Goal: Task Accomplishment & Management: Use online tool/utility

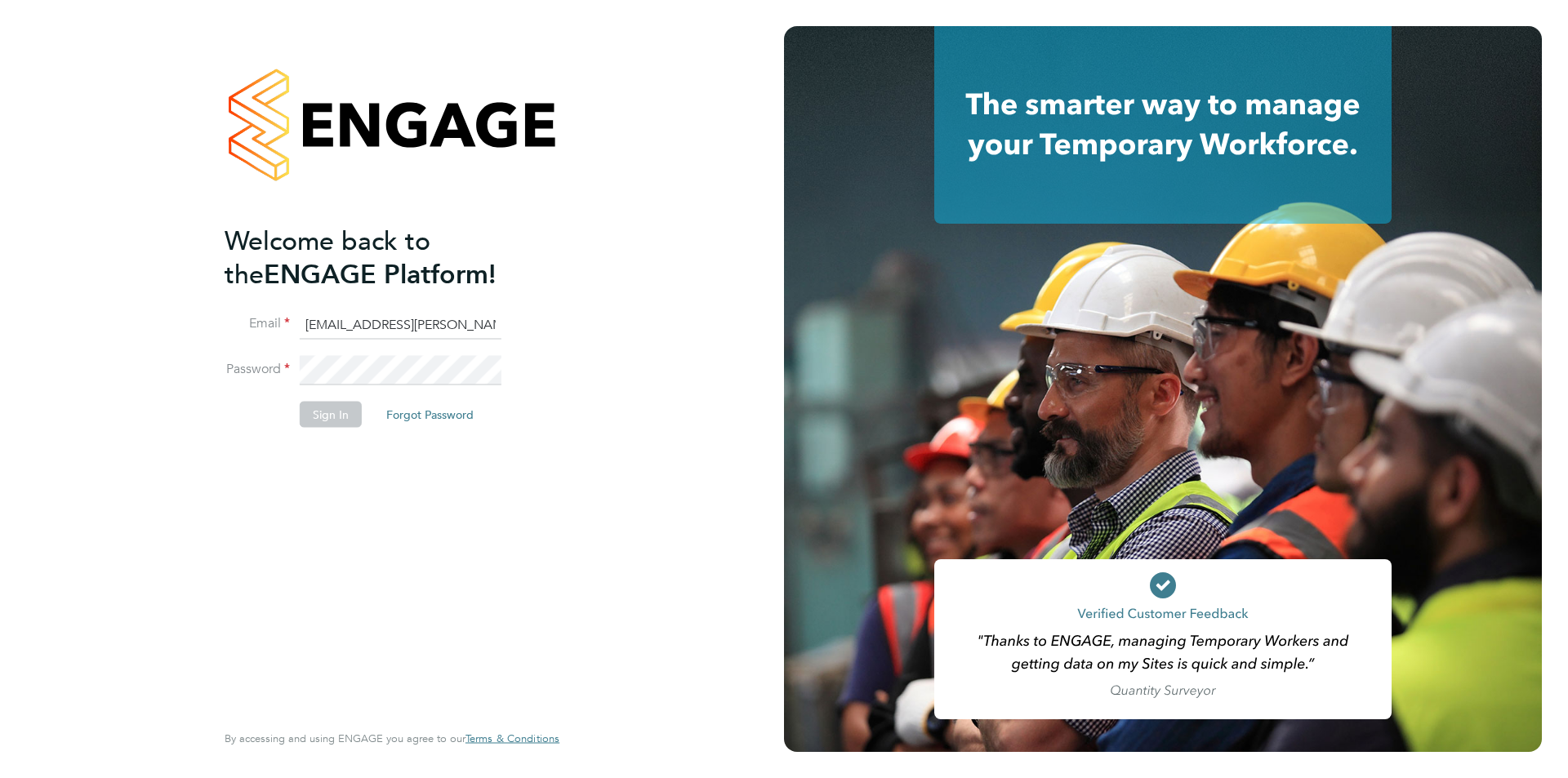
click at [396, 335] on input "[EMAIL_ADDRESS][PERSON_NAME][DOMAIN_NAME]" at bounding box center [400, 324] width 202 height 29
type input "[EMAIL_ADDRESS][PERSON_NAME][DOMAIN_NAME]"
click at [325, 421] on button "Sign In" at bounding box center [330, 414] width 62 height 27
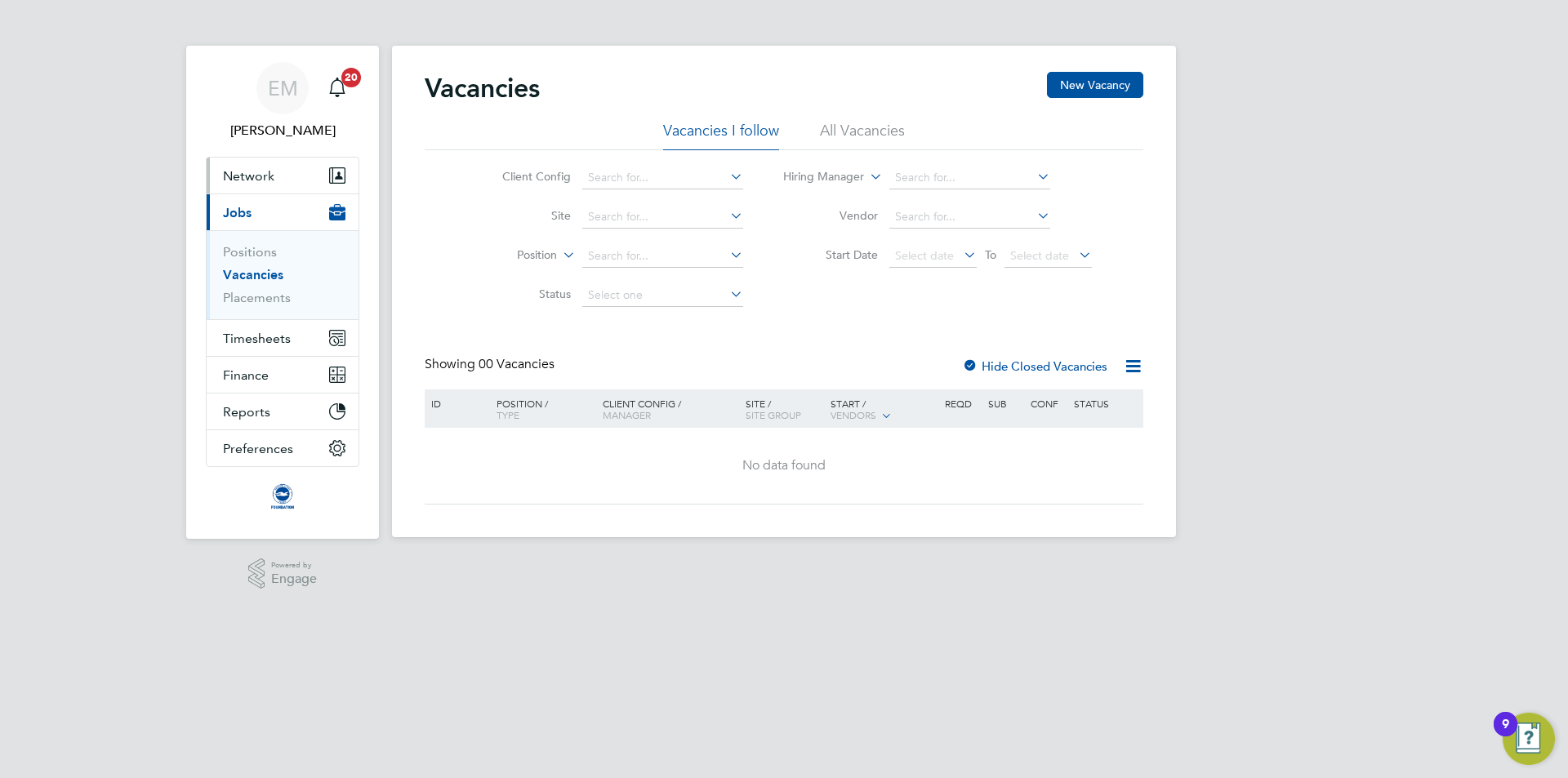
click at [251, 170] on span "Network" at bounding box center [248, 175] width 51 height 15
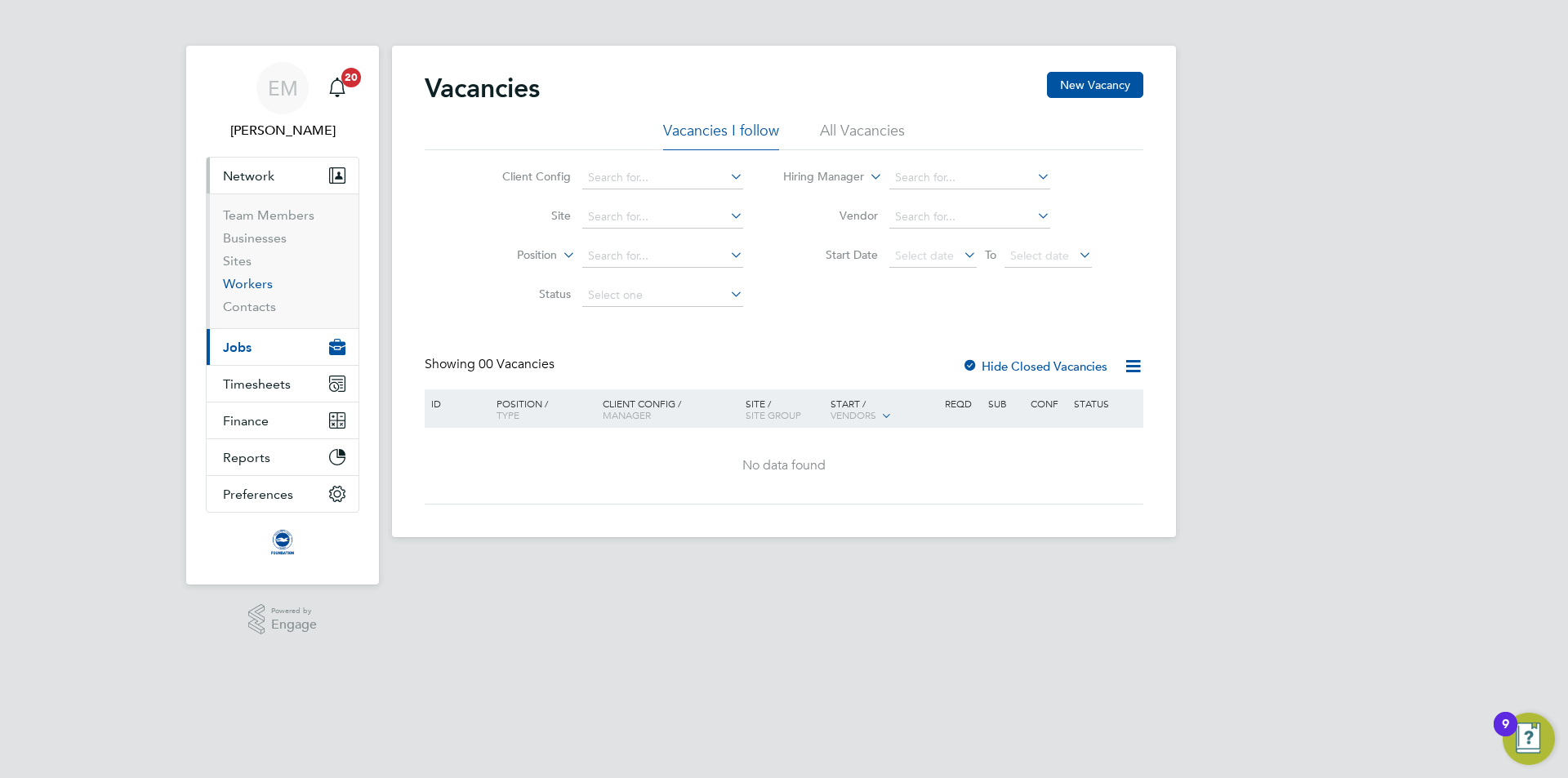
click at [244, 286] on link "Workers" at bounding box center [247, 283] width 50 height 15
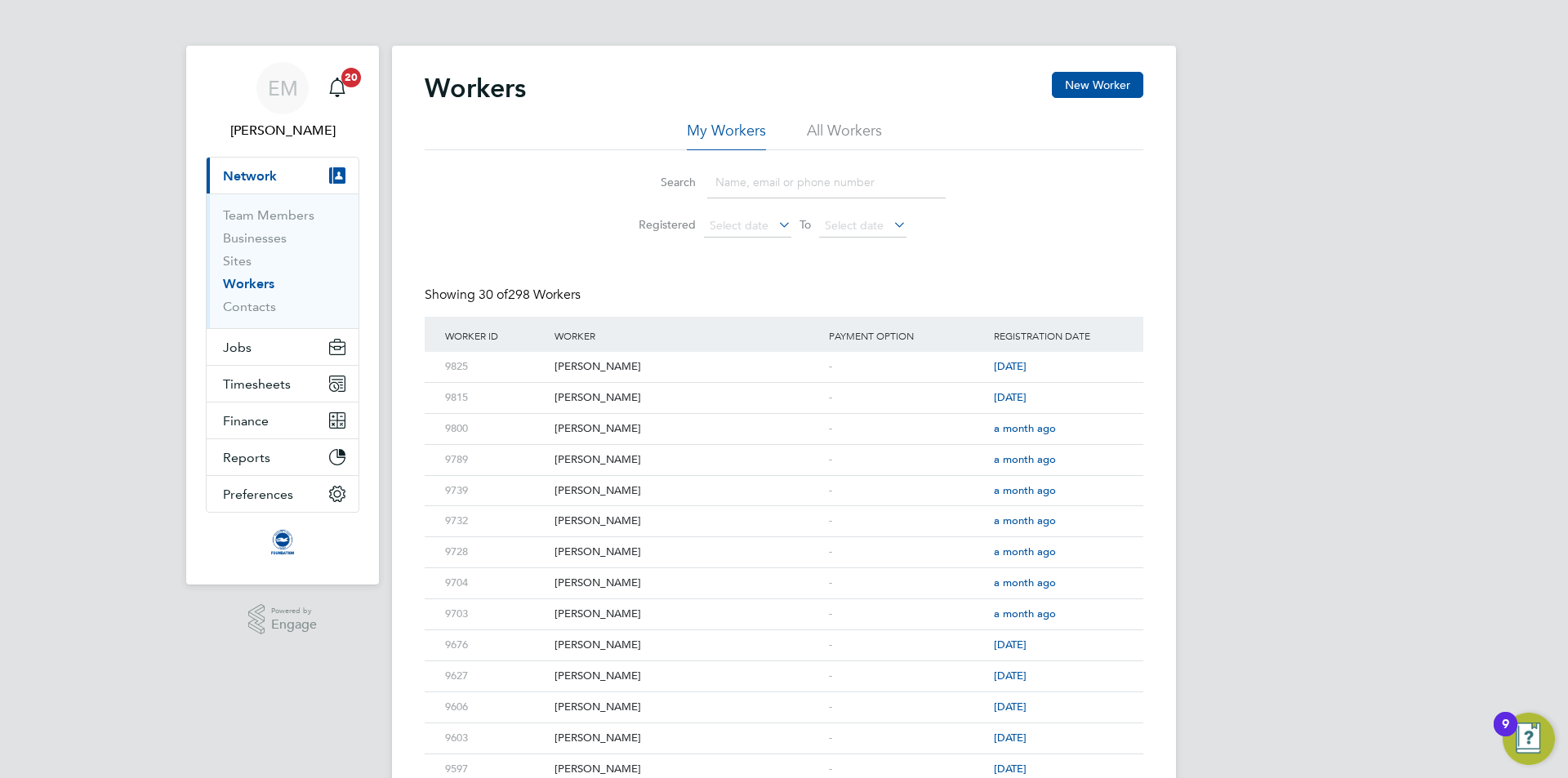
click at [861, 133] on li "All Workers" at bounding box center [844, 135] width 75 height 29
click at [822, 206] on li "Search" at bounding box center [784, 182] width 364 height 48
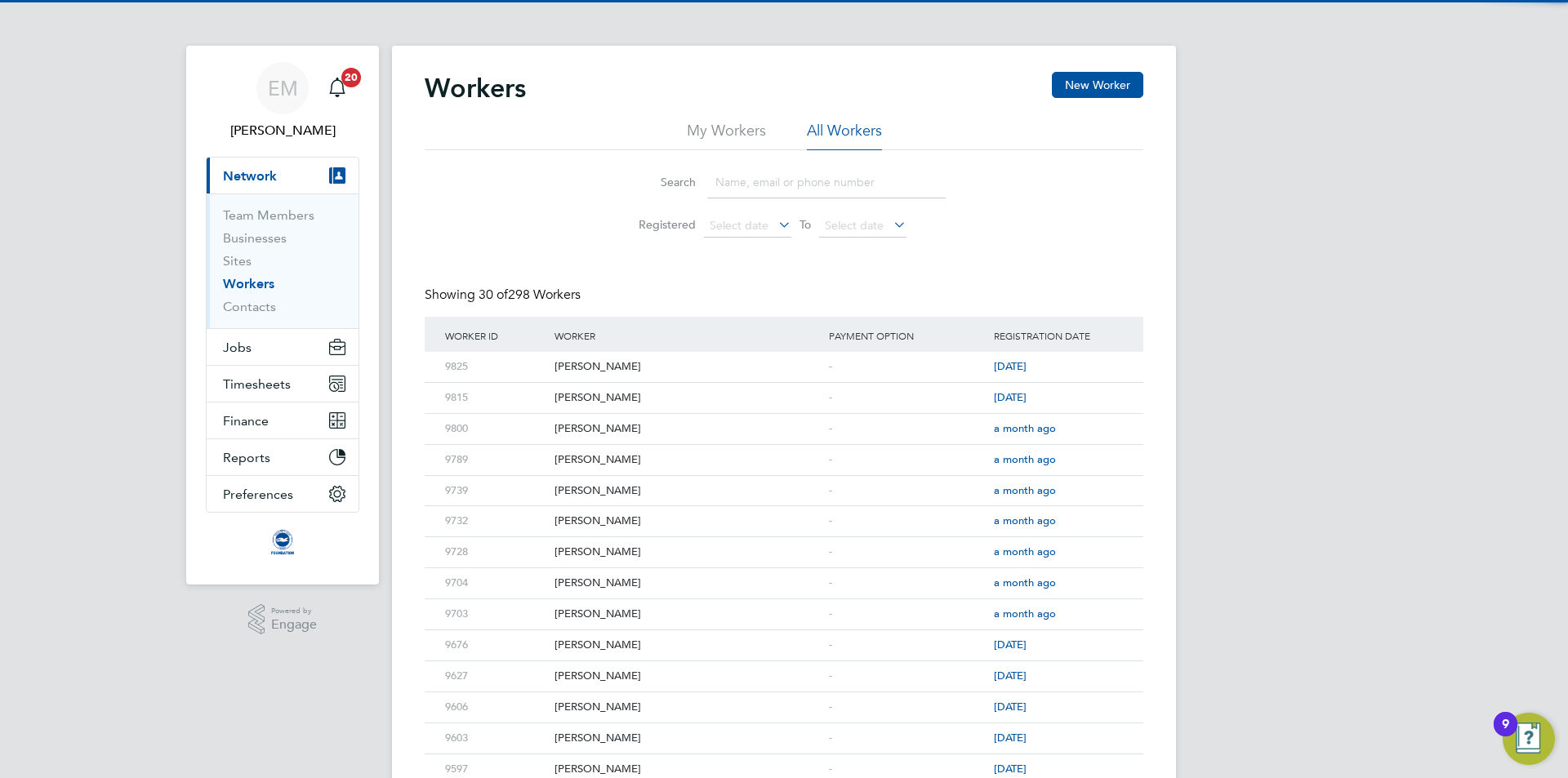
click at [816, 189] on input at bounding box center [827, 183] width 239 height 32
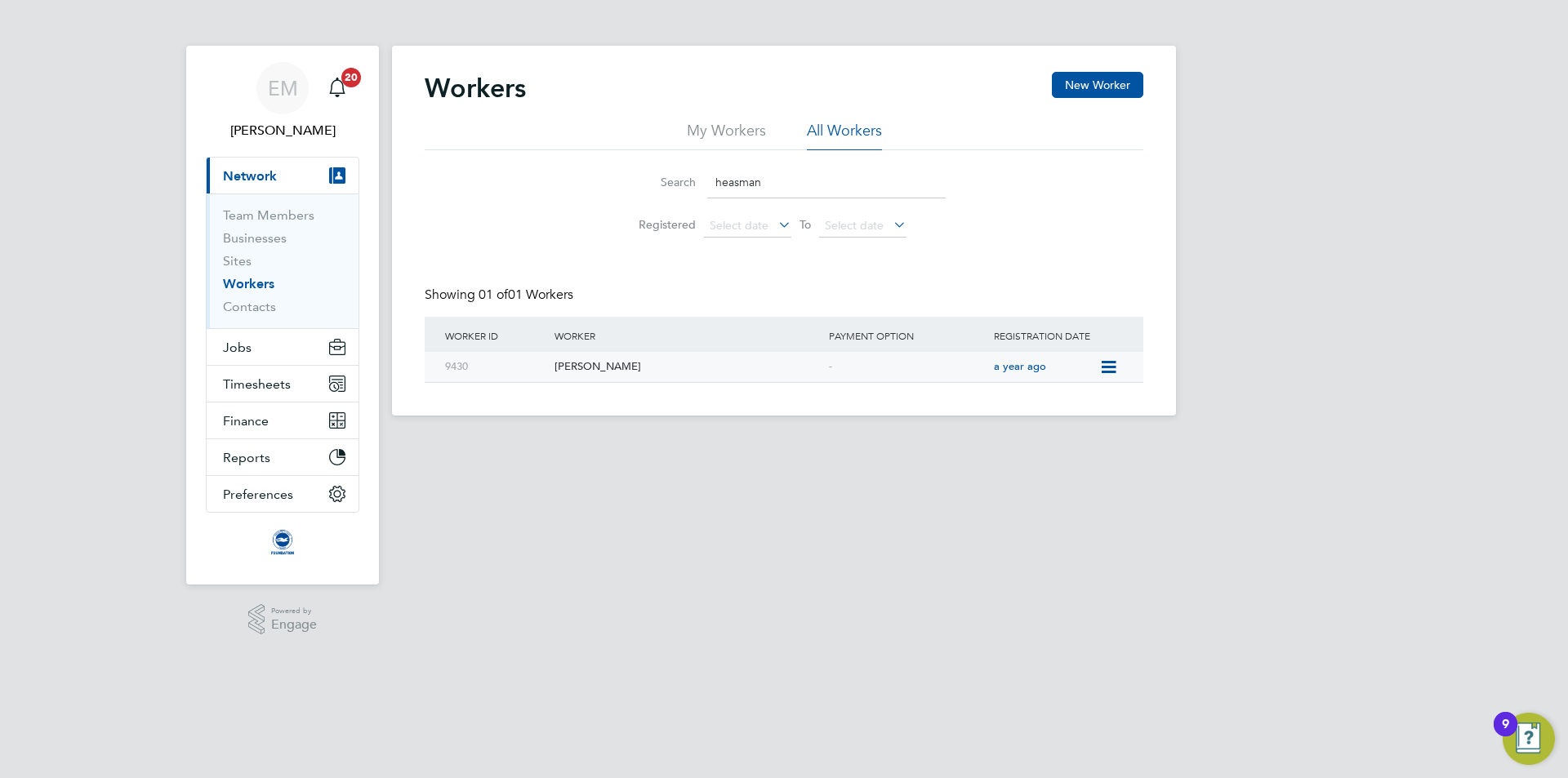
type input "heasman"
click at [1114, 365] on icon at bounding box center [1106, 367] width 16 height 20
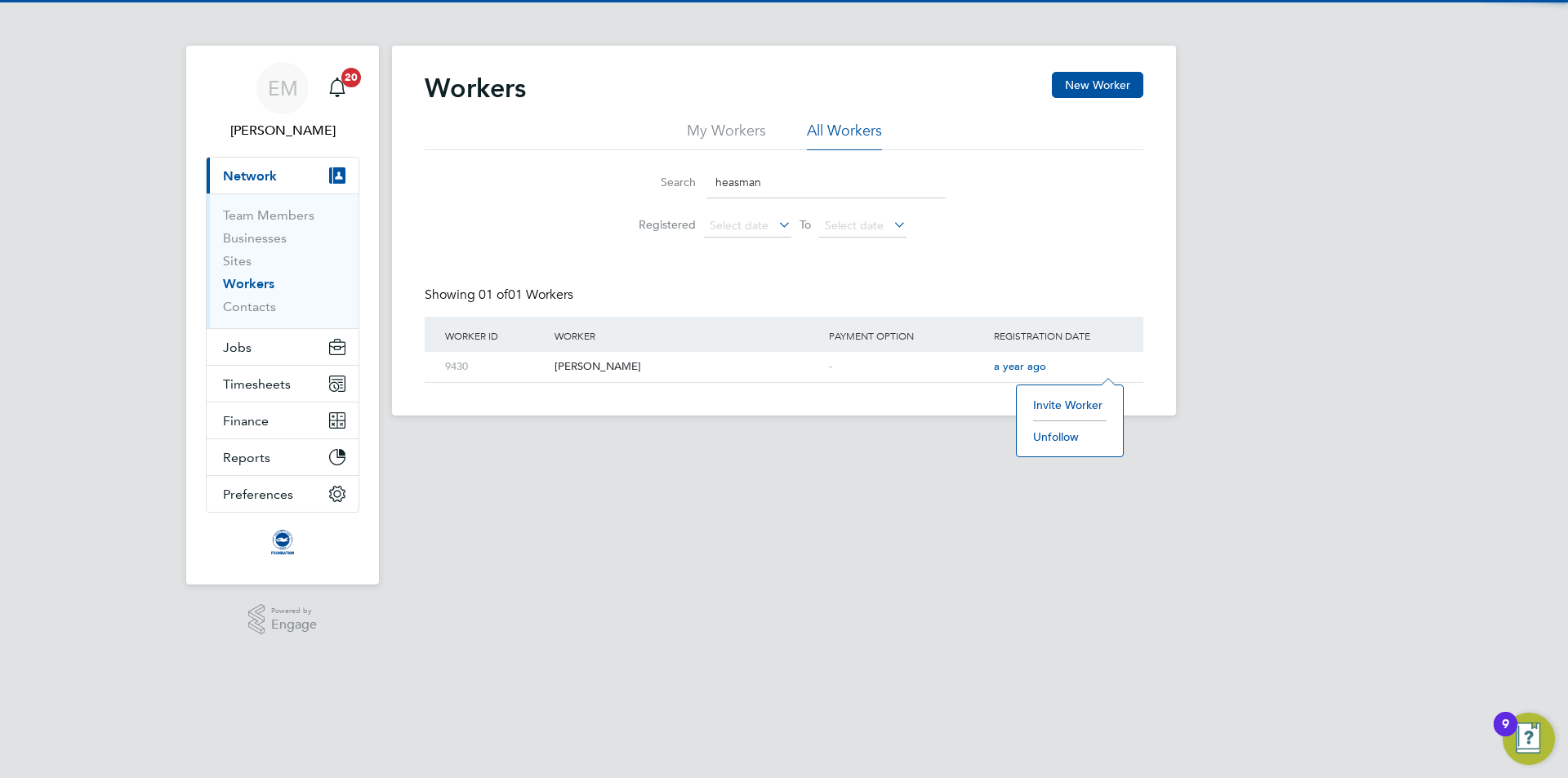
click at [1048, 409] on li "Invite Worker" at bounding box center [1069, 405] width 90 height 23
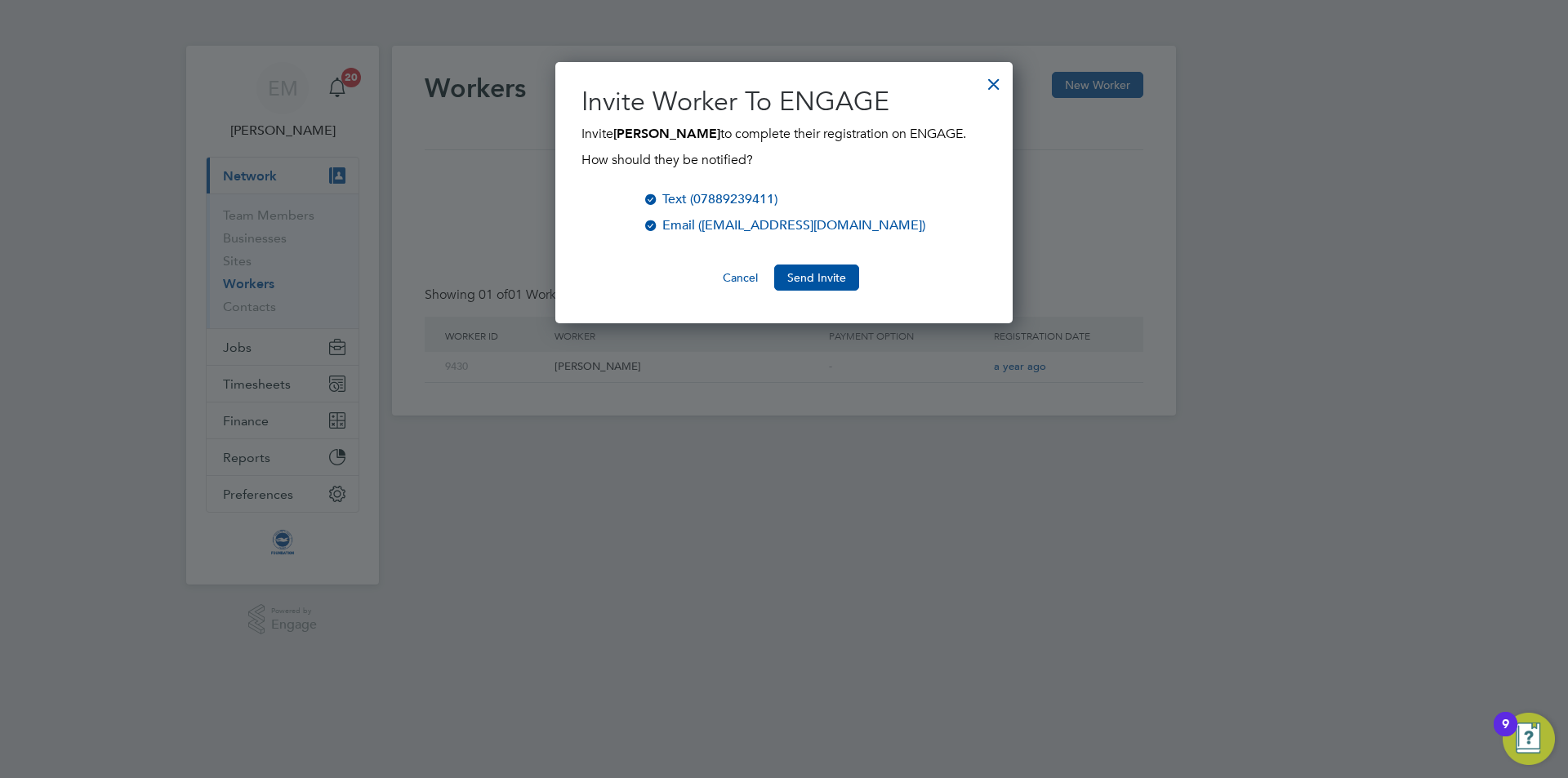
scroll to position [262, 458]
click at [839, 276] on button "Send Invite" at bounding box center [817, 278] width 85 height 27
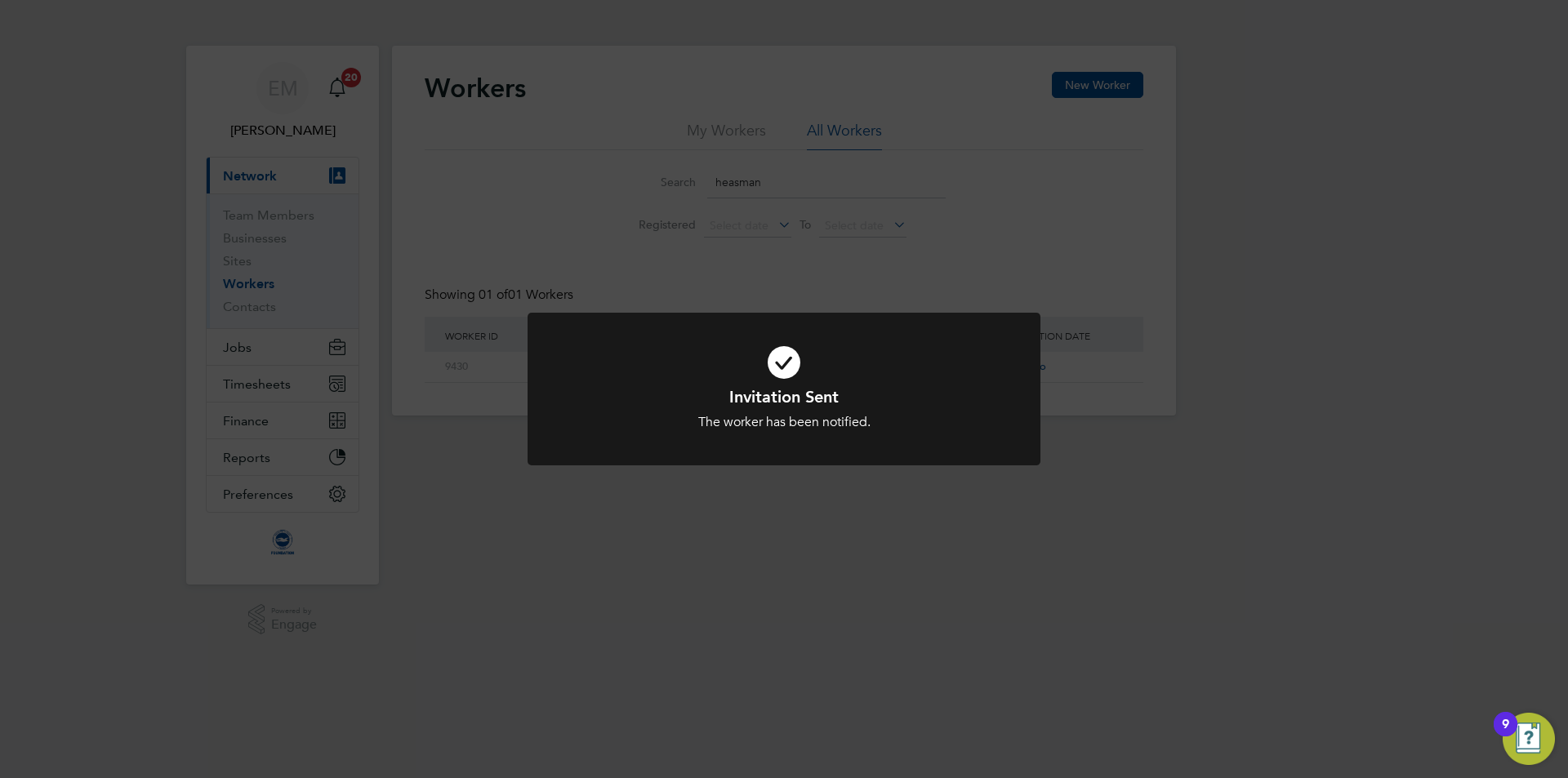
drag, startPoint x: 881, startPoint y: 264, endPoint x: 876, endPoint y: 257, distance: 8.6
click at [880, 264] on div "Invitation Sent The worker has been notified. Cancel Okay" at bounding box center [784, 389] width 1568 height 778
